Goal: Navigation & Orientation: Locate item on page

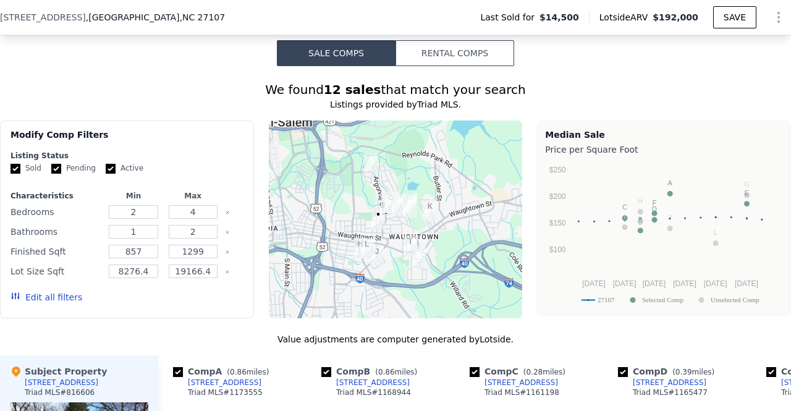
scroll to position [1018, 0]
click at [282, 141] on button "Zoom in" at bounding box center [287, 139] width 25 height 25
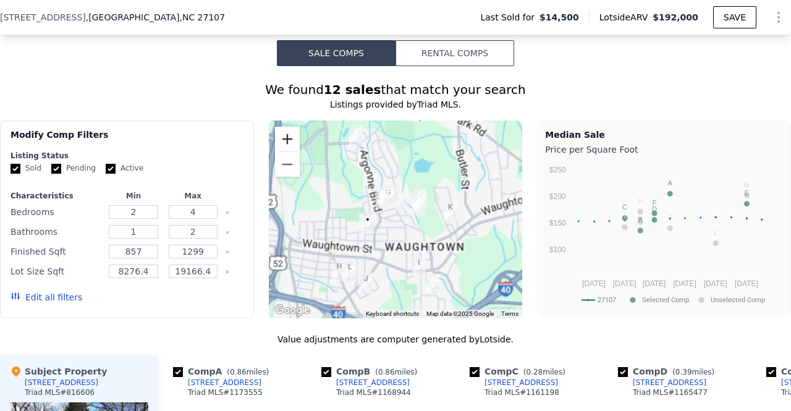
click at [282, 141] on button "Zoom in" at bounding box center [287, 139] width 25 height 25
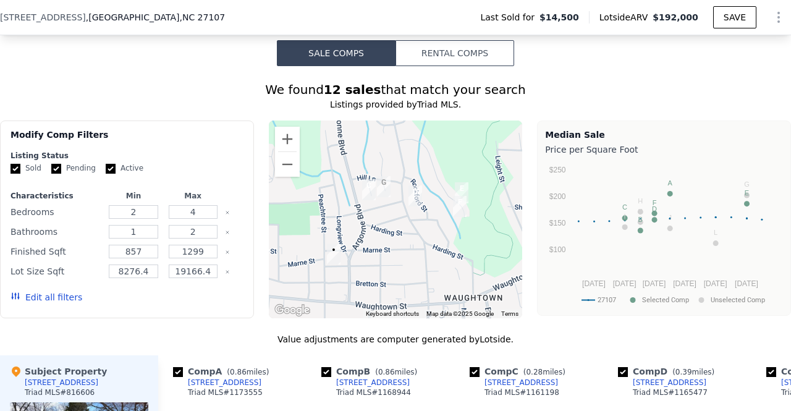
drag, startPoint x: 400, startPoint y: 245, endPoint x: 410, endPoint y: 257, distance: 15.8
click at [410, 257] on div at bounding box center [396, 219] width 254 height 198
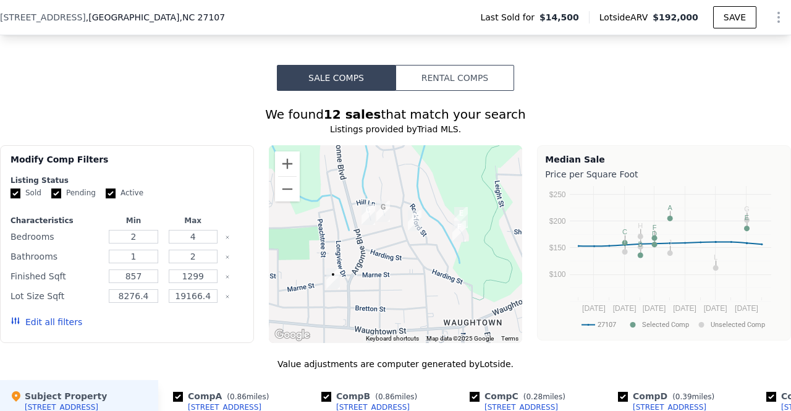
scroll to position [974, 0]
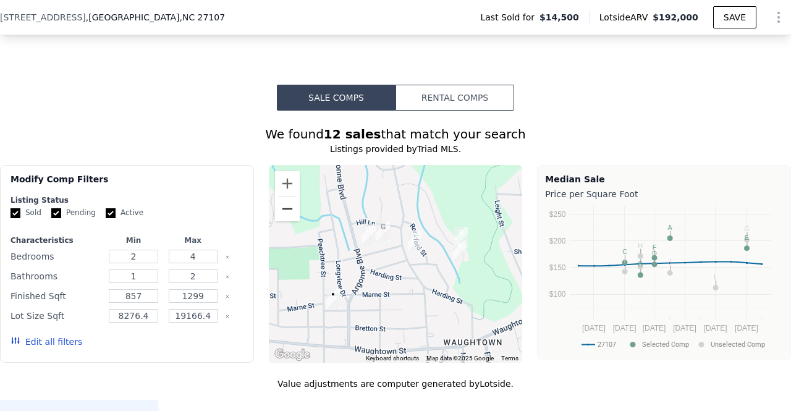
click at [282, 211] on button "Zoom out" at bounding box center [287, 208] width 25 height 25
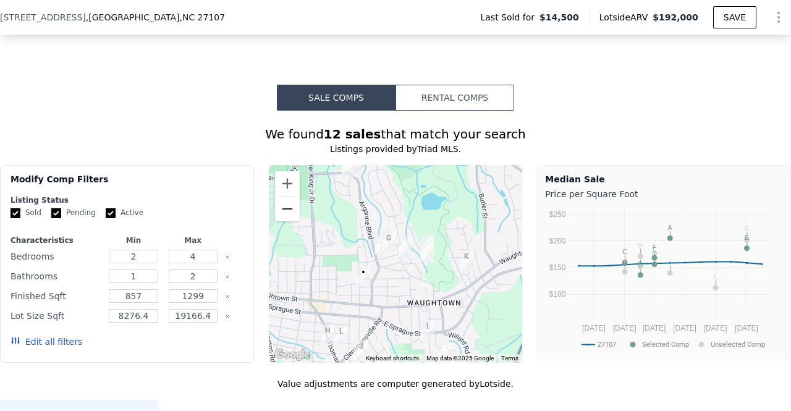
click at [282, 211] on button "Zoom out" at bounding box center [287, 208] width 25 height 25
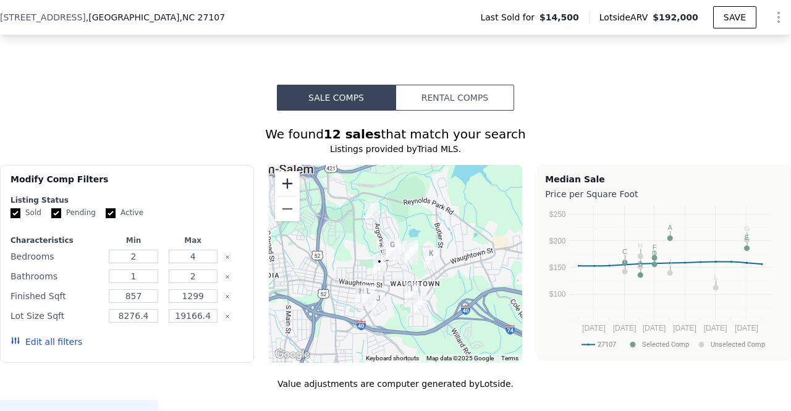
click at [280, 175] on button "Zoom in" at bounding box center [287, 183] width 25 height 25
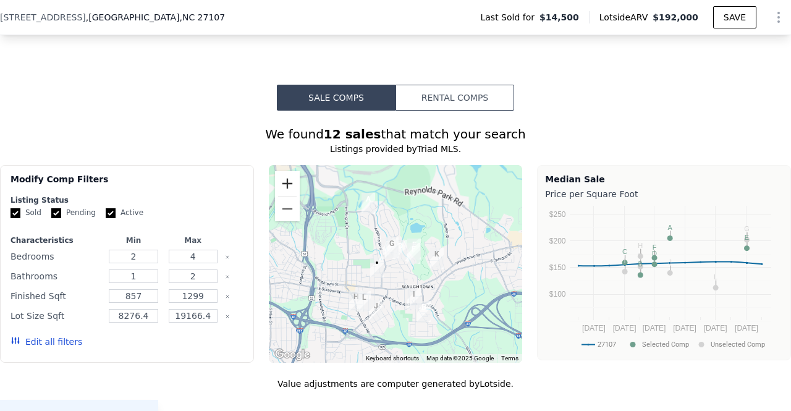
click at [280, 175] on button "Zoom in" at bounding box center [287, 183] width 25 height 25
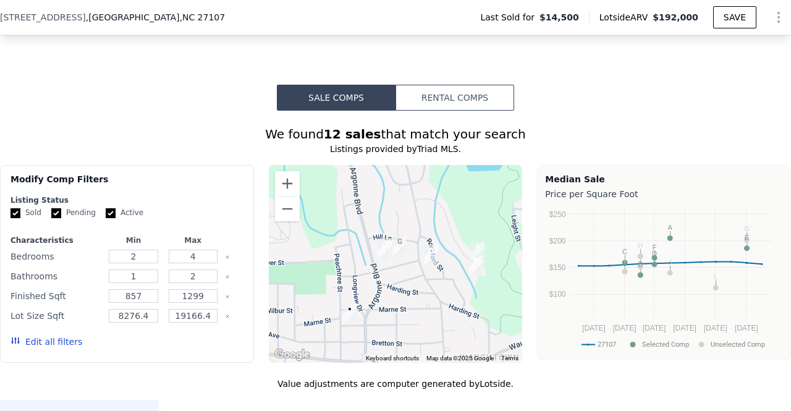
drag, startPoint x: 335, startPoint y: 253, endPoint x: 354, endPoint y: 272, distance: 26.7
click at [354, 272] on div at bounding box center [396, 264] width 254 height 198
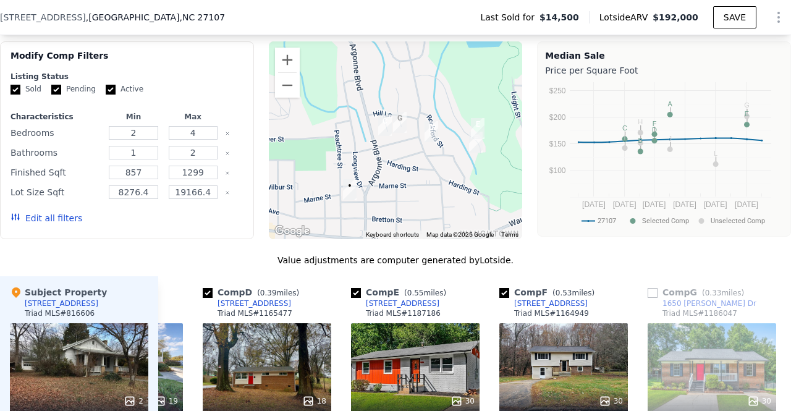
scroll to position [1092, 0]
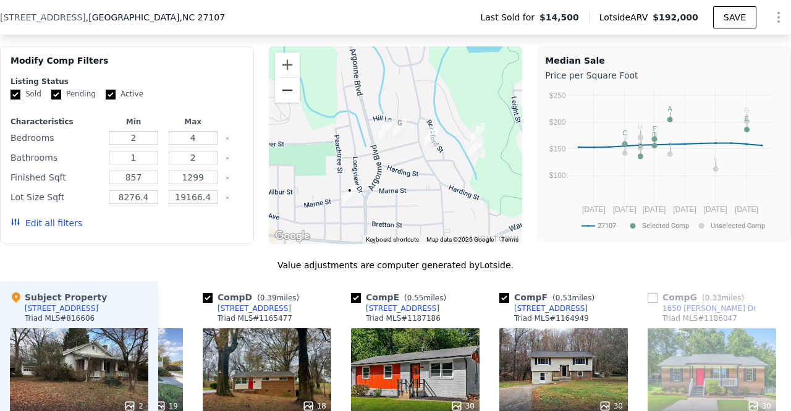
click at [275, 90] on button "Zoom out" at bounding box center [287, 90] width 25 height 25
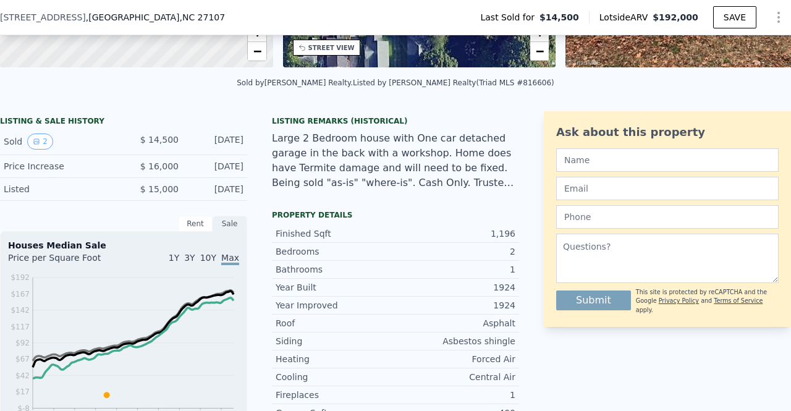
scroll to position [261, 0]
